Goal: Book appointment/travel/reservation

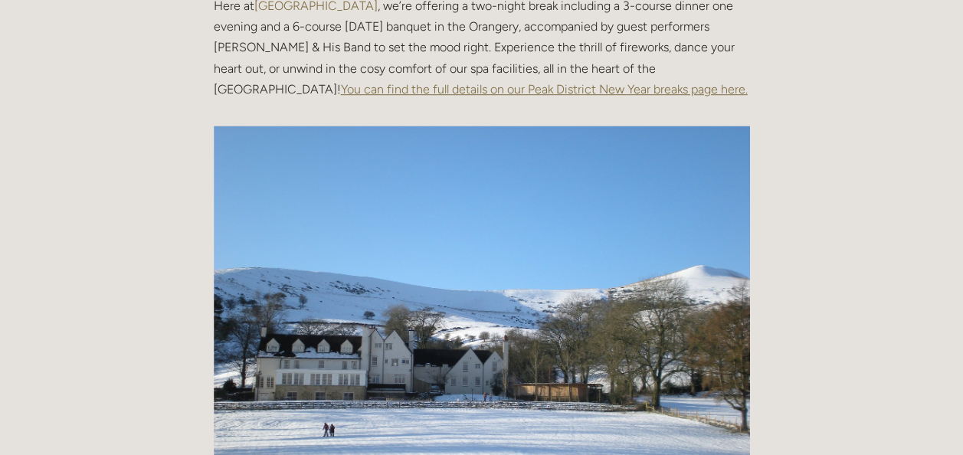
scroll to position [307, 0]
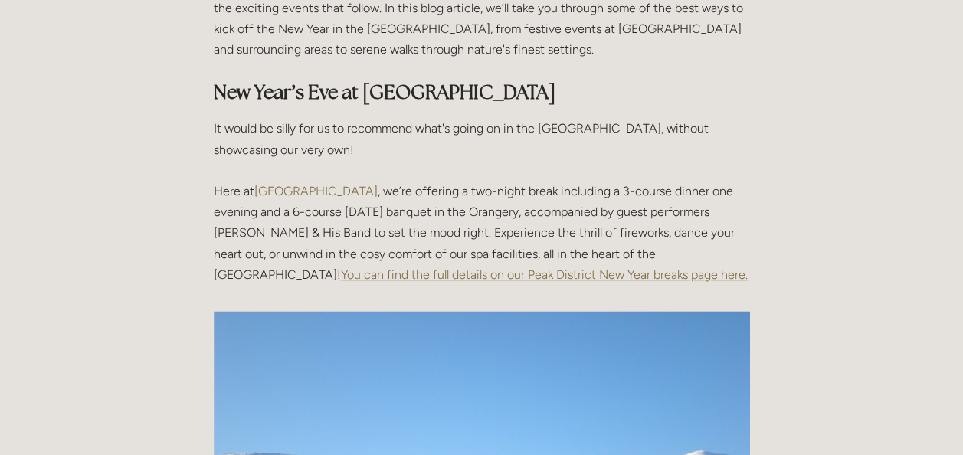
click at [448, 273] on span "You can find the full details on our Peak District New Year breaks page here." at bounding box center [544, 275] width 407 height 15
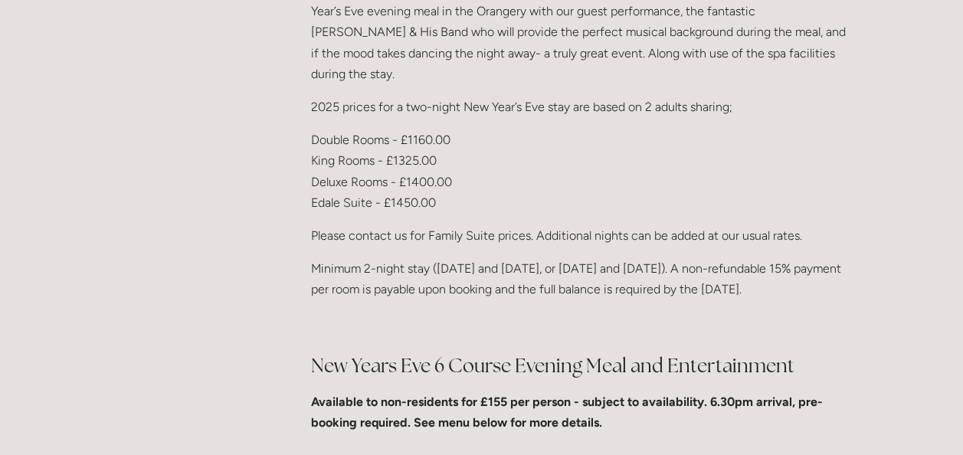
scroll to position [510, 0]
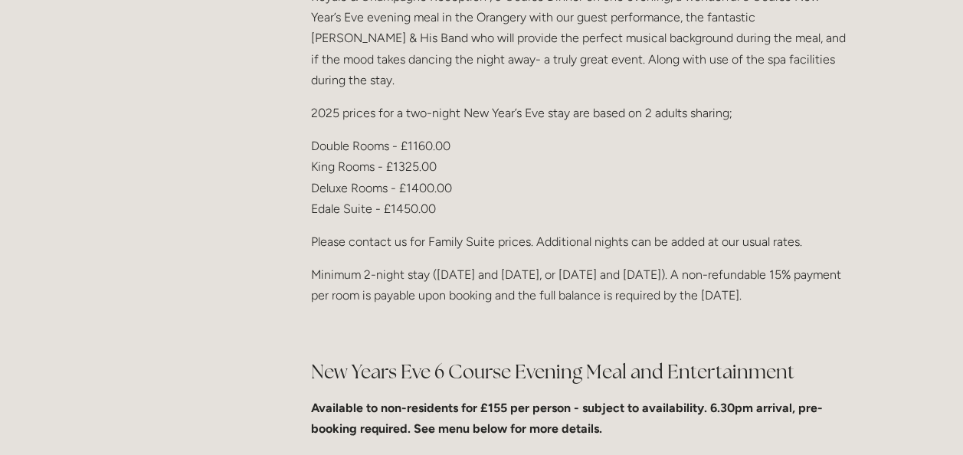
click at [504, 401] on strong "Available to non-residents for £155 per person - subject to availability. 6.30p…" at bounding box center [567, 418] width 512 height 35
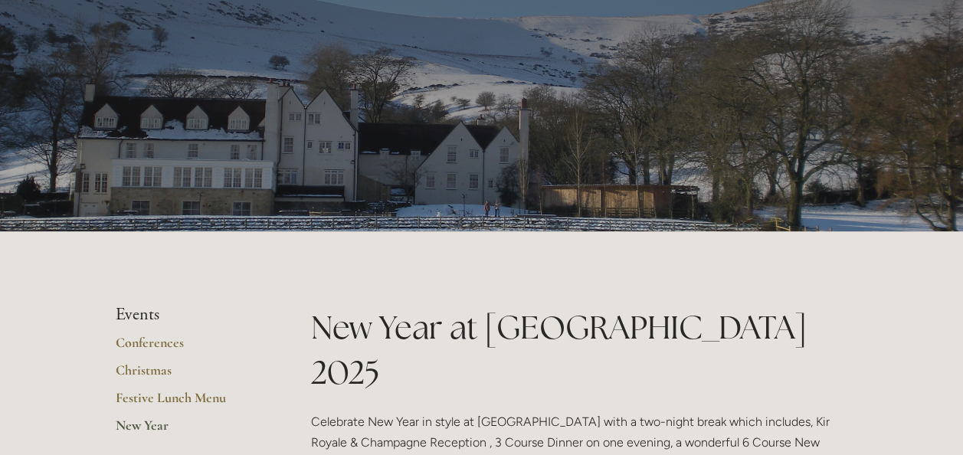
scroll to position [153, 0]
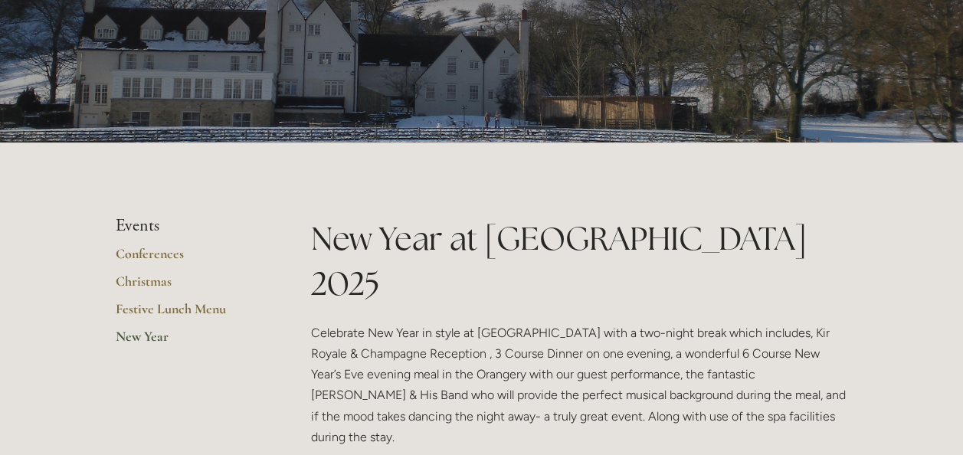
click at [150, 331] on link "New Year" at bounding box center [189, 342] width 146 height 28
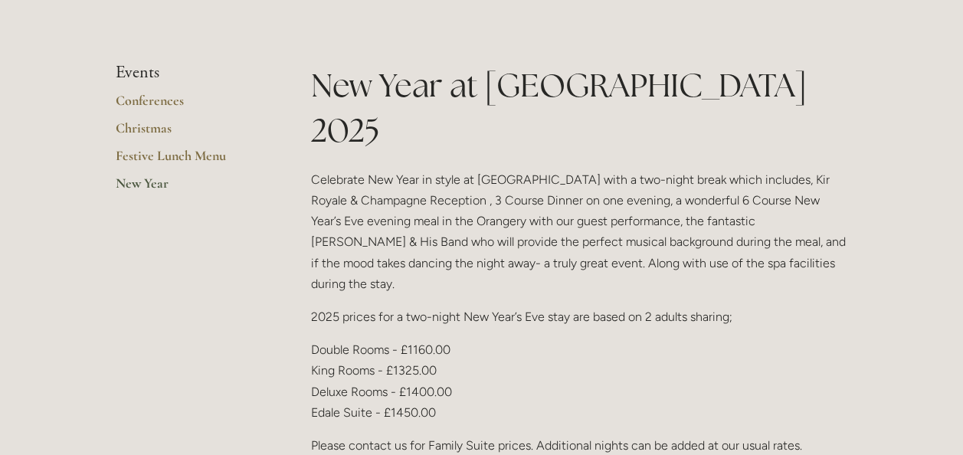
scroll to position [537, 0]
